Goal: Information Seeking & Learning: Understand process/instructions

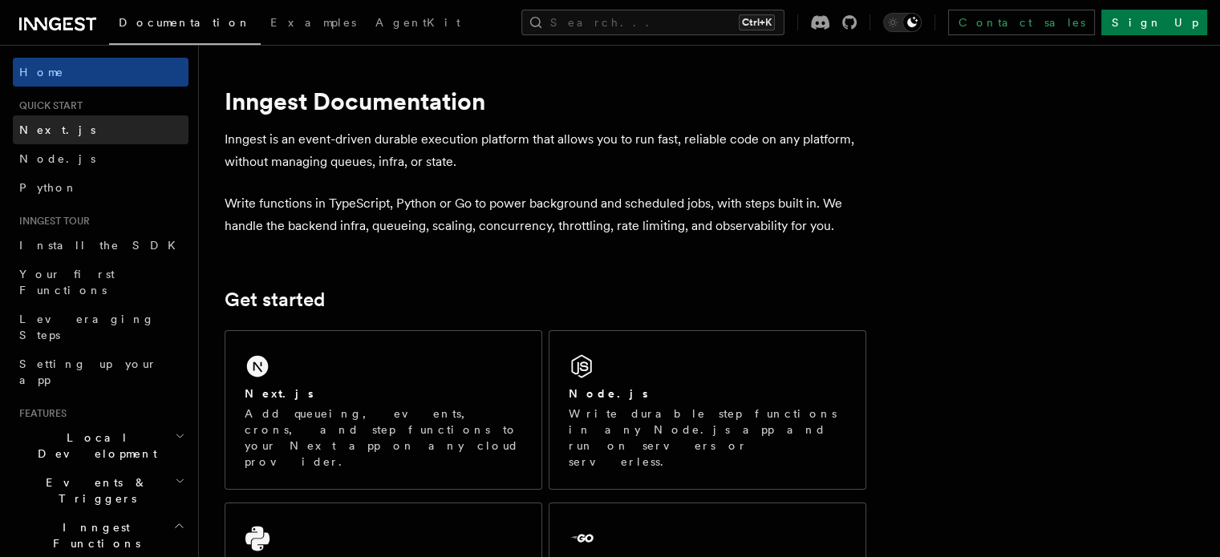
click at [55, 122] on link "Next.js" at bounding box center [101, 129] width 176 height 29
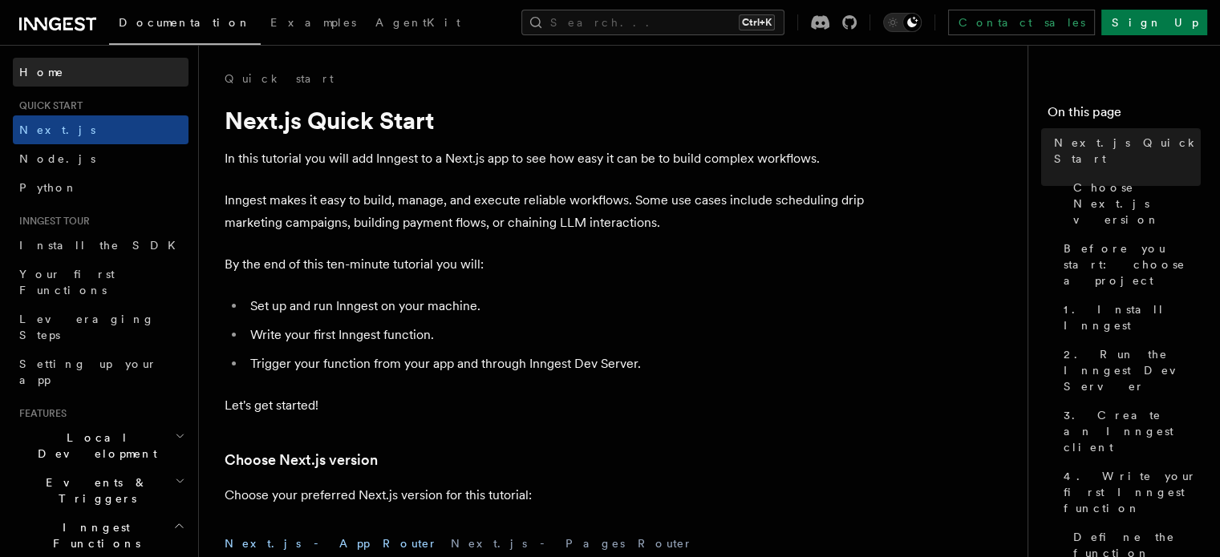
click at [77, 78] on link "Home" at bounding box center [101, 72] width 176 height 29
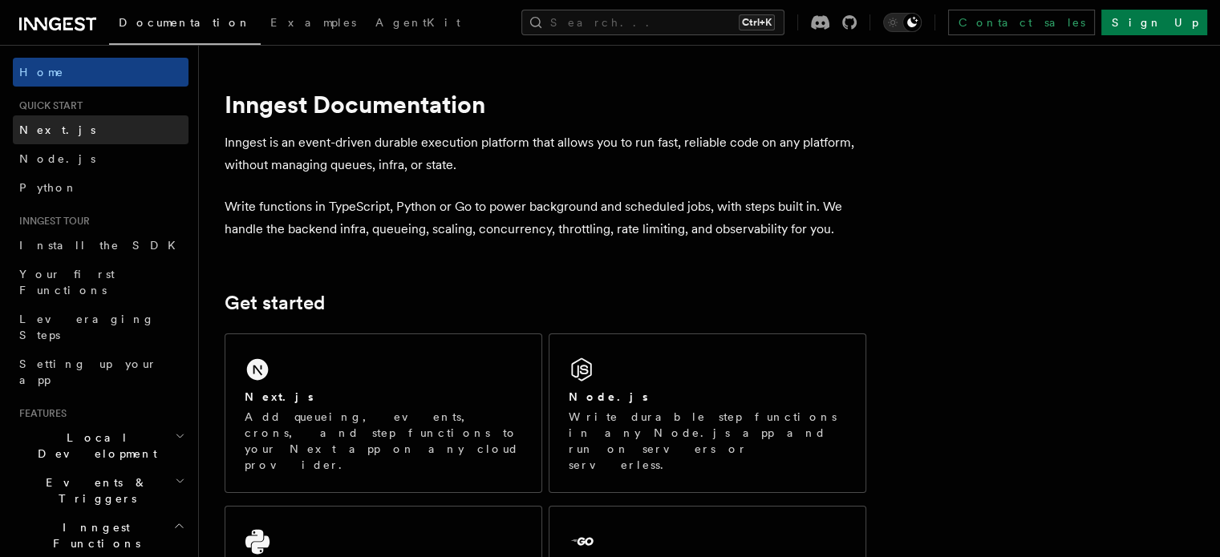
click at [35, 128] on span "Next.js" at bounding box center [57, 130] width 76 height 13
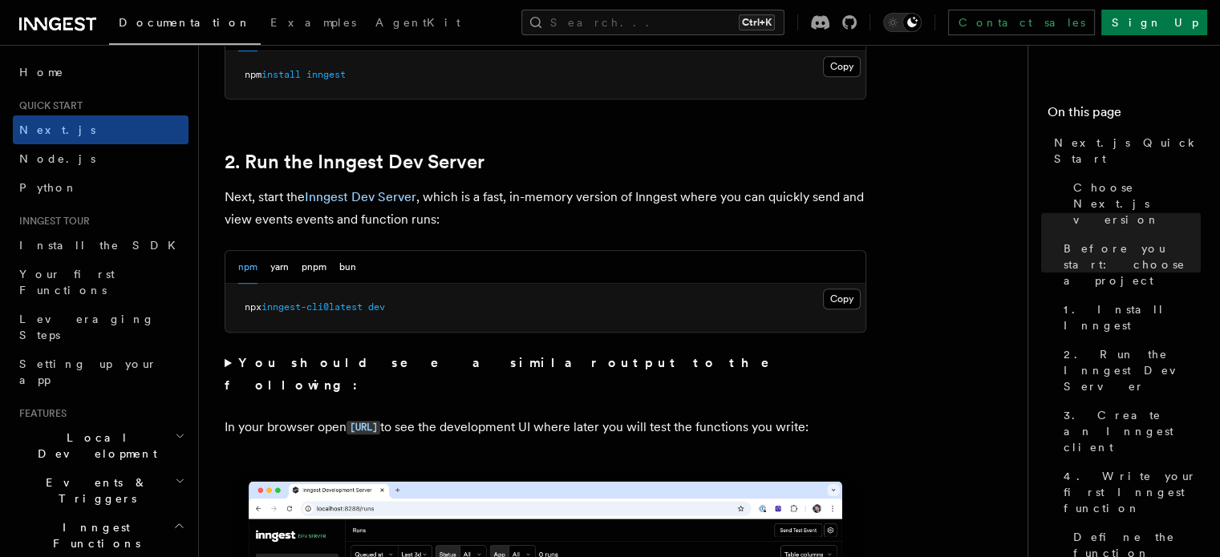
scroll to position [1039, 0]
click at [844, 298] on button "Copy Copied" at bounding box center [842, 299] width 38 height 21
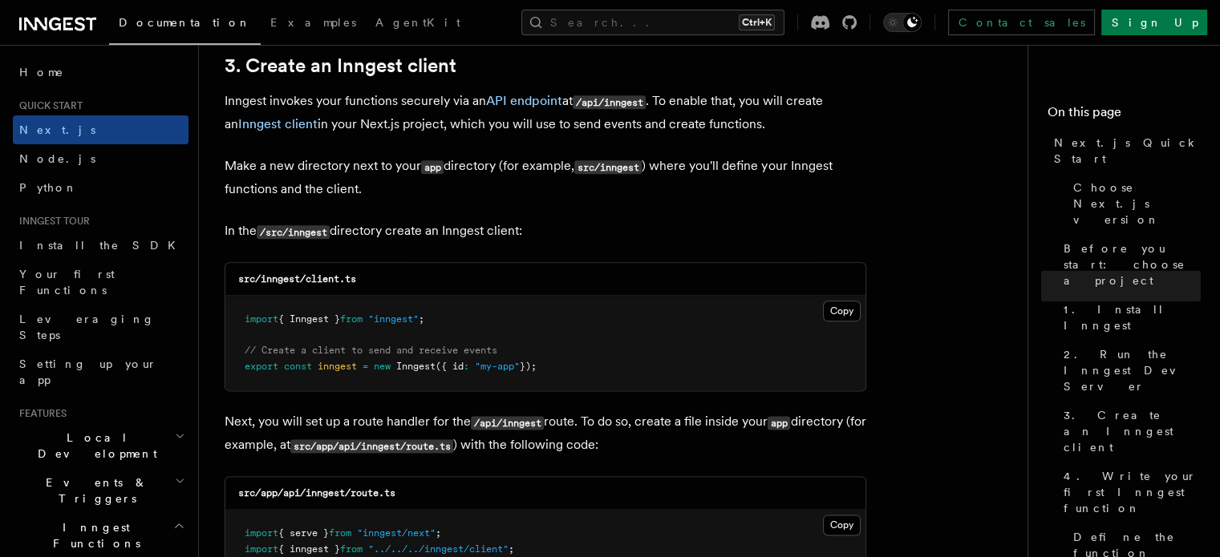
scroll to position [1985, 0]
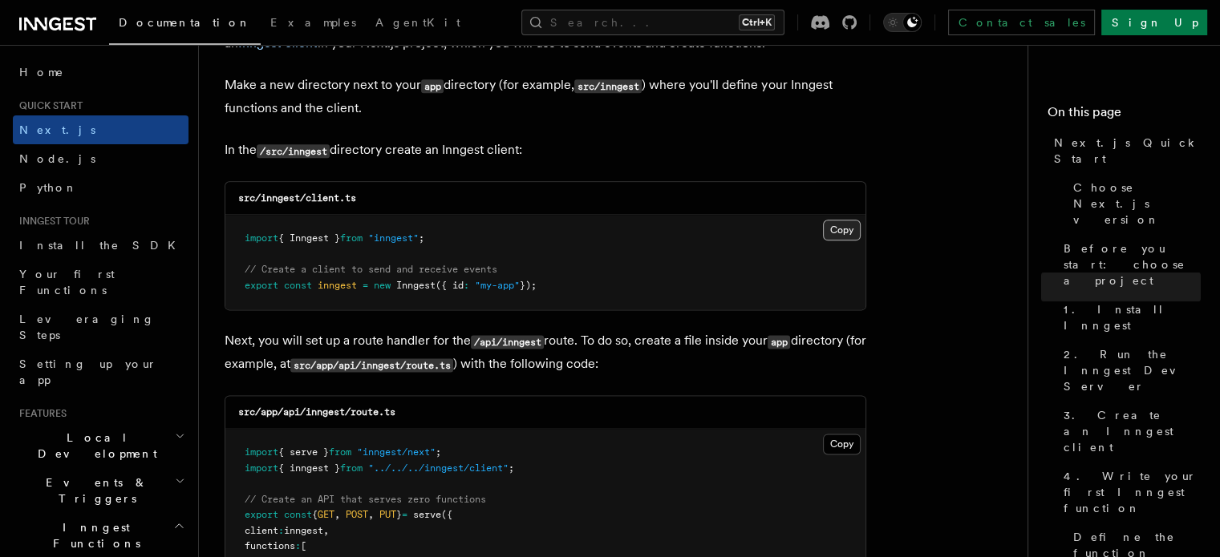
click at [848, 226] on button "Copy Copied" at bounding box center [842, 230] width 38 height 21
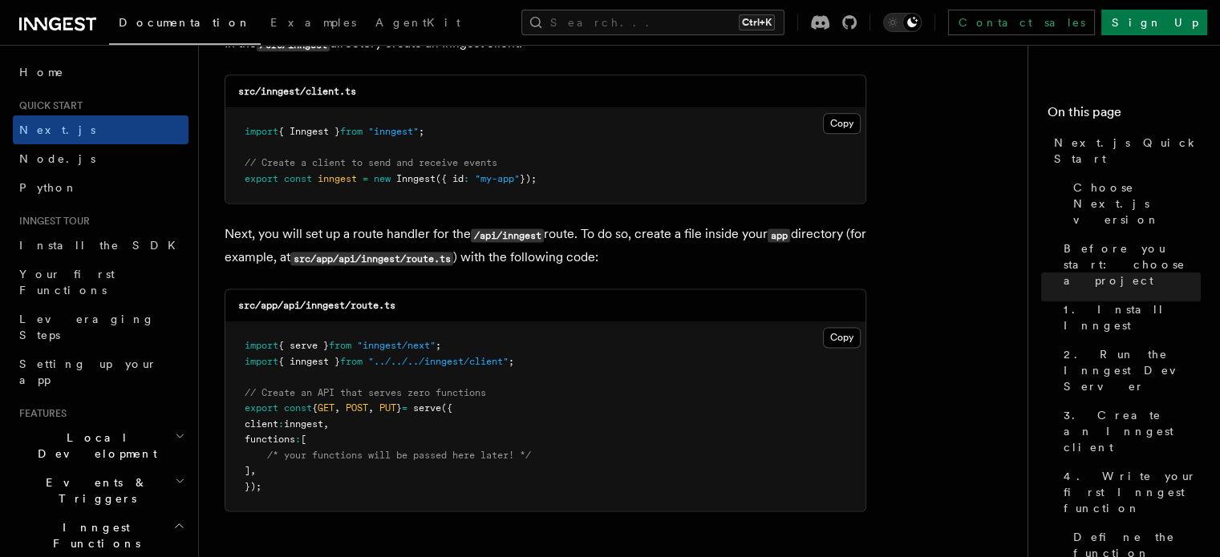
scroll to position [2098, 0]
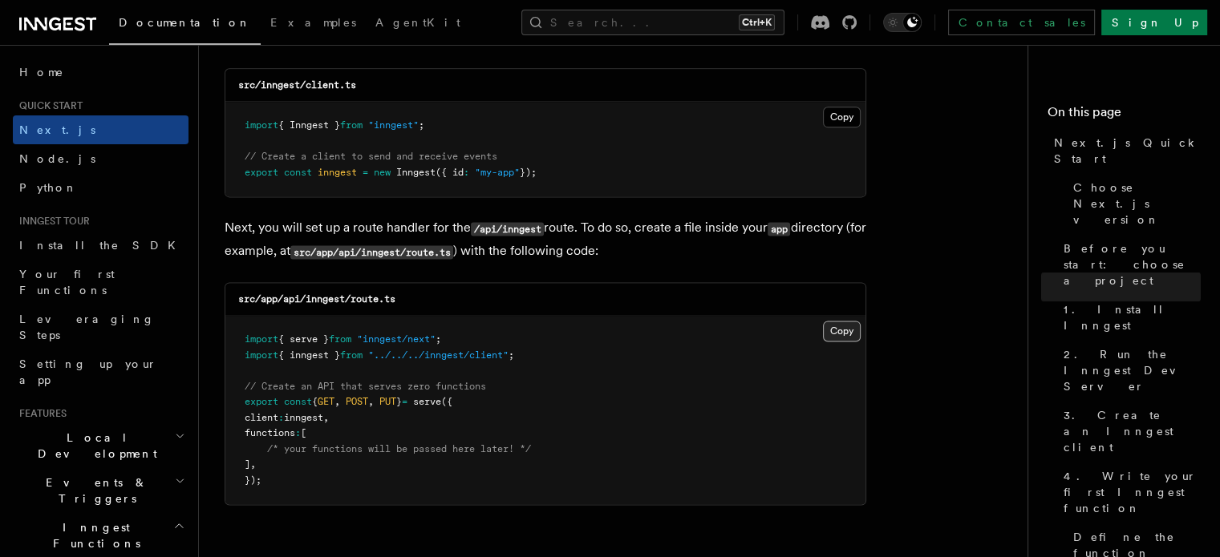
click at [845, 324] on button "Copy Copied" at bounding box center [842, 331] width 38 height 21
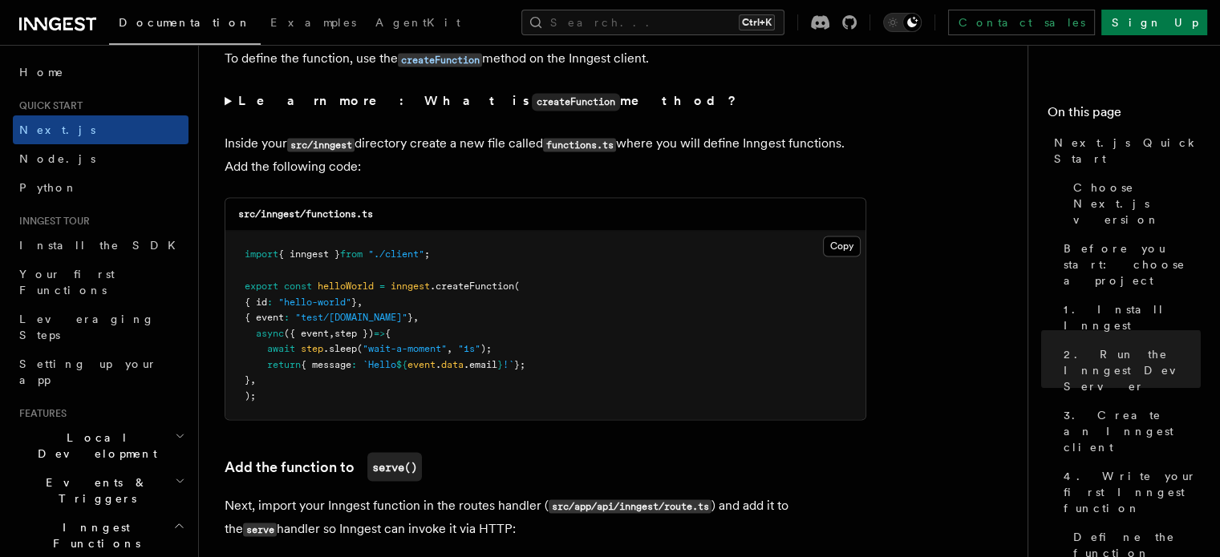
scroll to position [2809, 0]
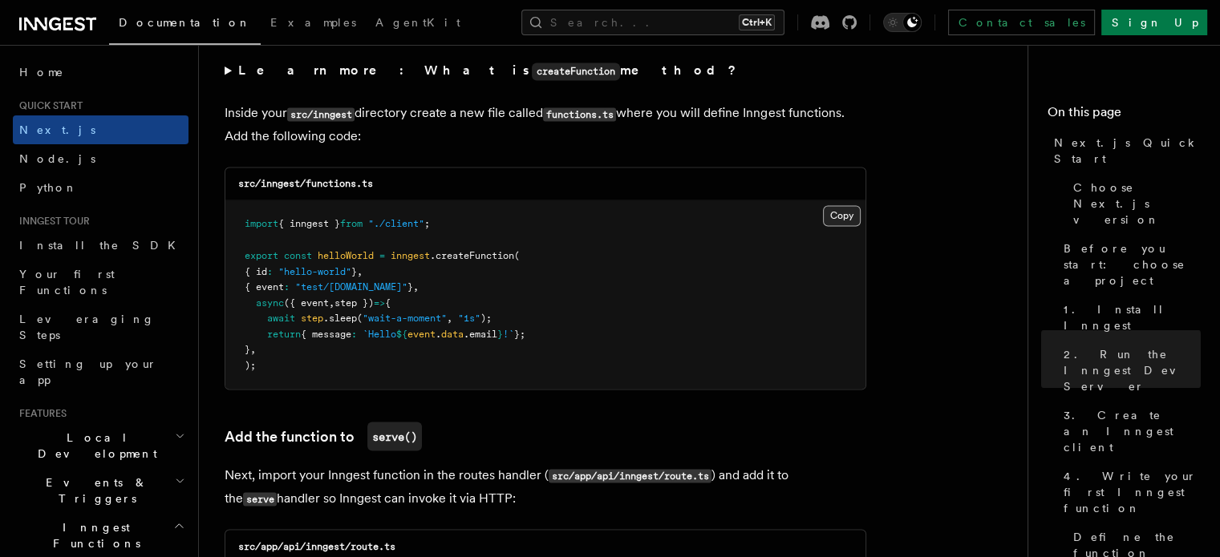
click at [843, 220] on button "Copy Copied" at bounding box center [842, 215] width 38 height 21
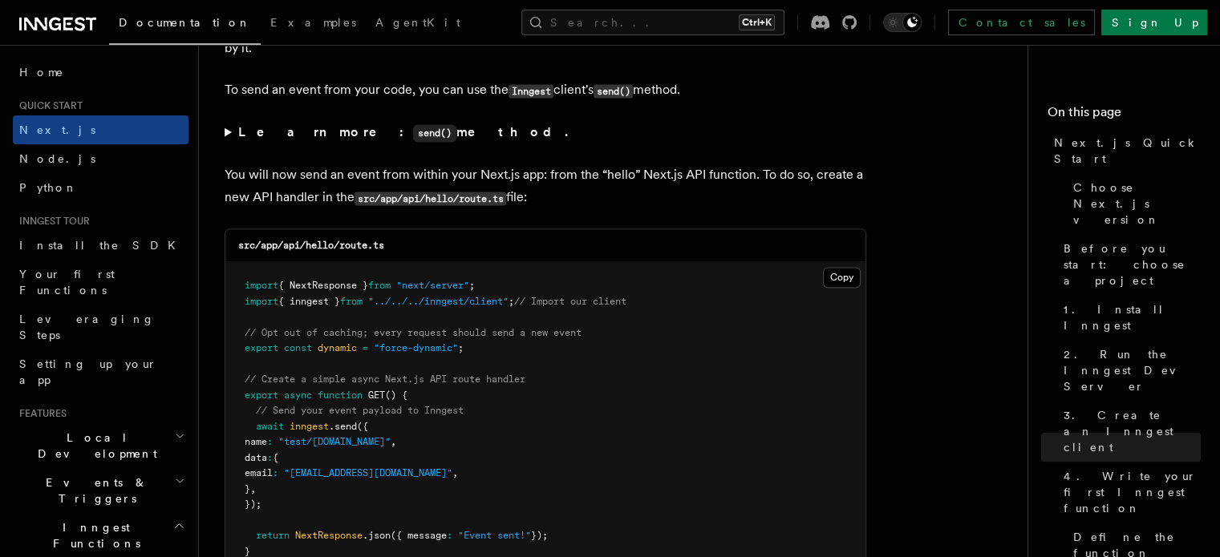
scroll to position [8360, 0]
